Goal: Information Seeking & Learning: Learn about a topic

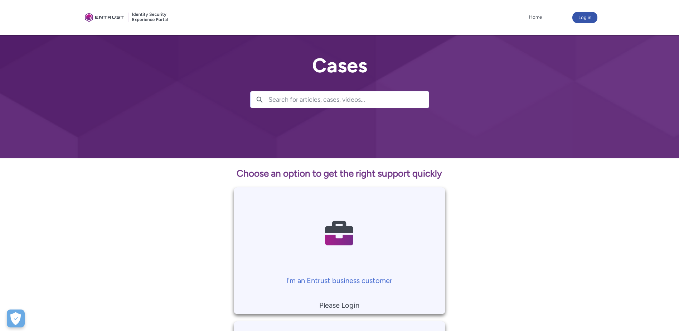
scroll to position [72, 0]
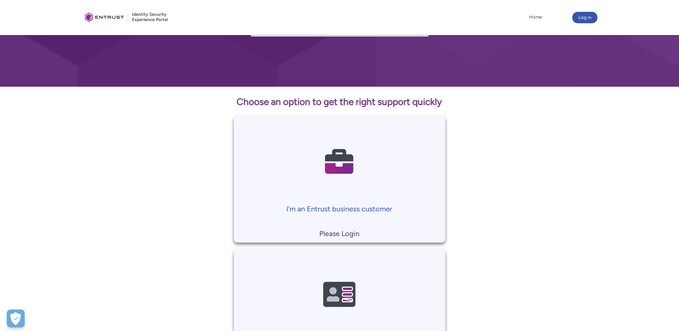
click at [336, 167] on img at bounding box center [339, 161] width 68 height 77
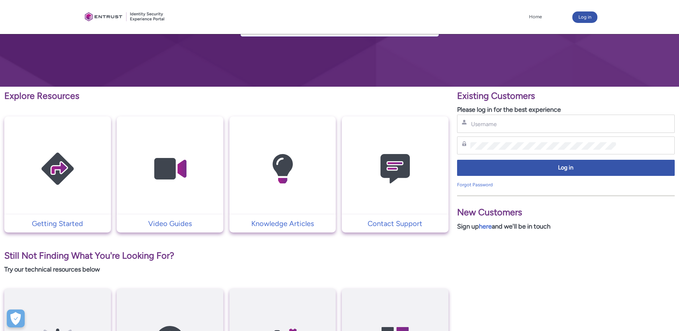
scroll to position [36, 0]
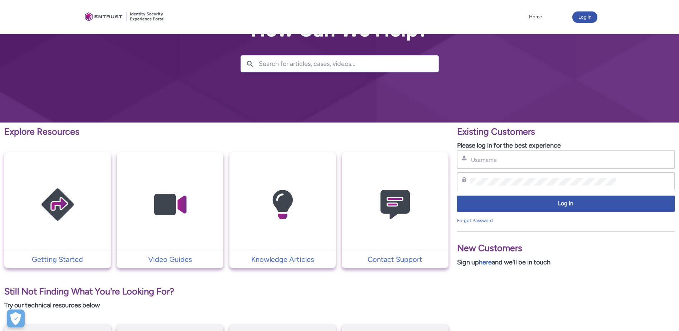
click at [506, 158] on input "Username" at bounding box center [543, 160] width 146 height 8
click at [641, 253] on p "New Customers" at bounding box center [566, 248] width 218 height 14
click at [490, 264] on link "here" at bounding box center [485, 262] width 13 height 8
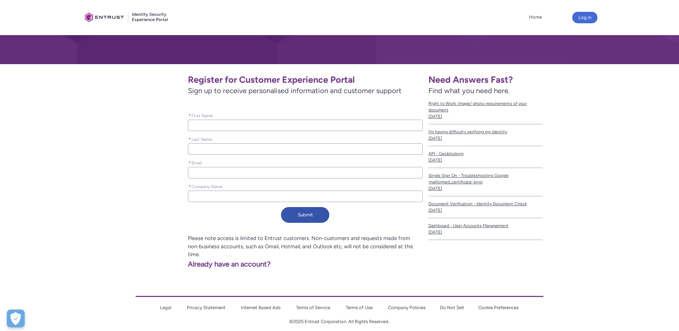
click at [559, 143] on div "Need Answers Fast? Find what you need here. Right to Work: Image/ photo require…" at bounding box center [509, 155] width 163 height 170
click at [93, 188] on div "Register for Customer Experience Portal Sign up to receive personalised informa…" at bounding box center [255, 148] width 335 height 156
click at [596, 199] on div "Need Answers Fast? Find what you need here. Right to Work: Image/ photo require…" at bounding box center [512, 169] width 172 height 211
click at [491, 225] on span "Dashboard - User Accounts Management" at bounding box center [485, 225] width 114 height 6
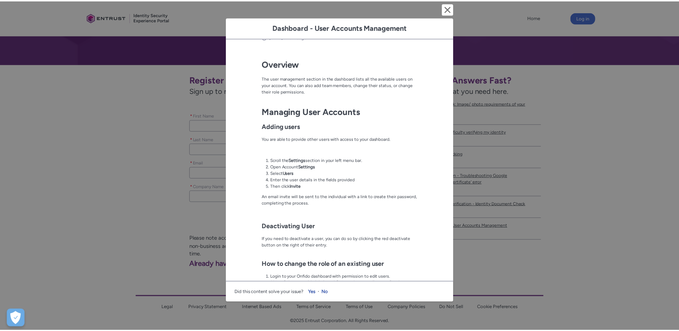
scroll to position [72, 0]
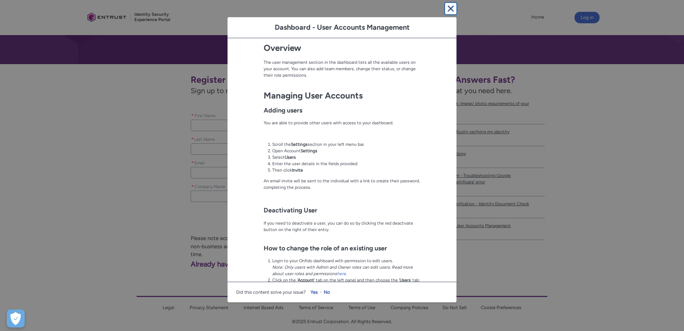
click at [447, 10] on lightning-primitive-icon "button" at bounding box center [451, 8] width 9 height 9
